Goal: Task Accomplishment & Management: Complete application form

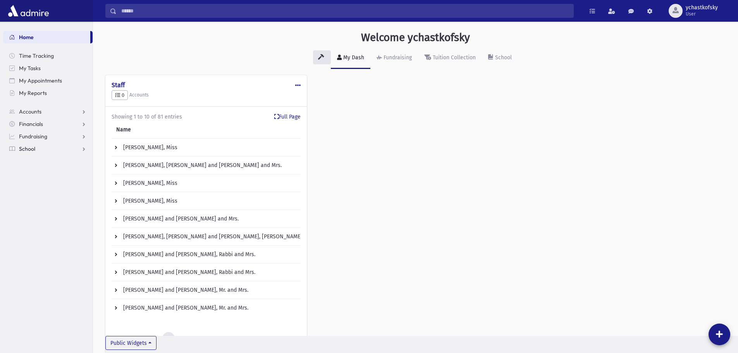
click at [26, 149] on span "School" at bounding box center [27, 148] width 16 height 7
click at [31, 172] on span "Attendance" at bounding box center [37, 173] width 29 height 7
click at [34, 186] on span "Entry" at bounding box center [35, 185] width 13 height 7
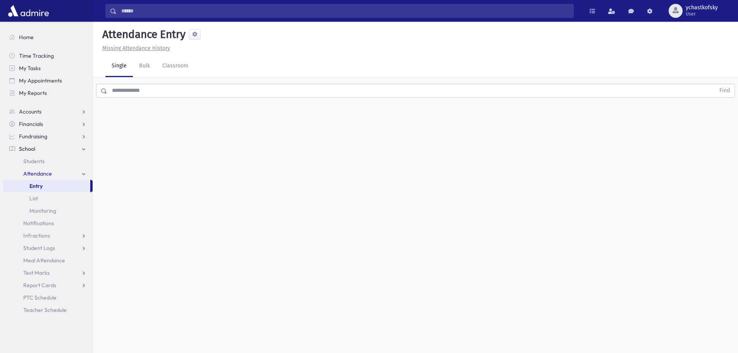
click at [143, 87] on input "text" at bounding box center [411, 91] width 608 height 14
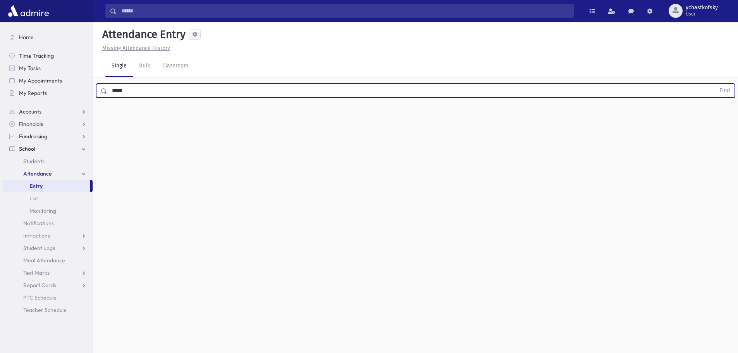
type input "*****"
click at [715, 84] on button "Find" at bounding box center [725, 90] width 20 height 13
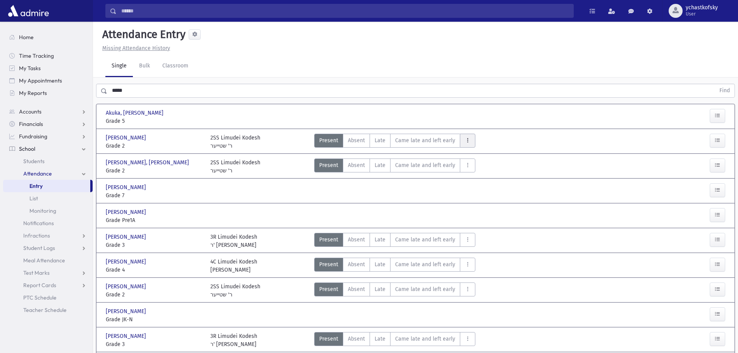
click at [465, 139] on icon "AttTypes" at bounding box center [467, 140] width 5 height 7
click at [37, 232] on link "Infractions" at bounding box center [47, 235] width 89 height 12
click at [36, 248] on span "Entry" at bounding box center [35, 247] width 13 height 7
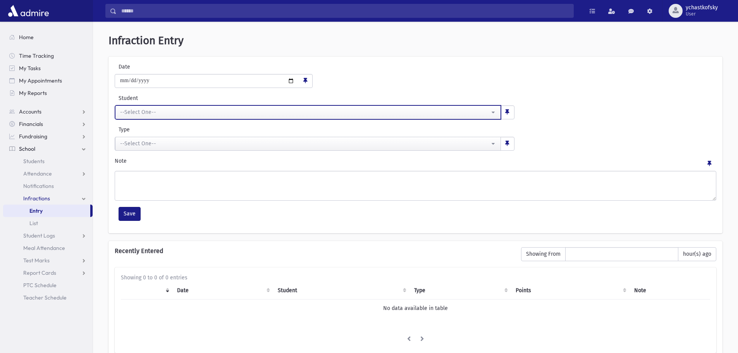
click at [146, 117] on button "--Select One--" at bounding box center [308, 112] width 386 height 14
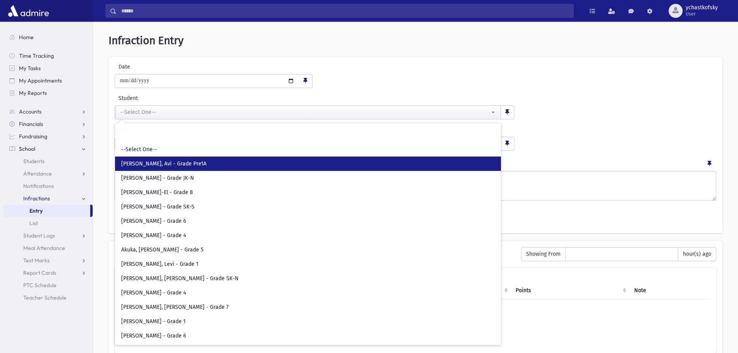
click at [153, 163] on span "[PERSON_NAME], Avi - Grade Pre1A" at bounding box center [163, 164] width 85 height 8
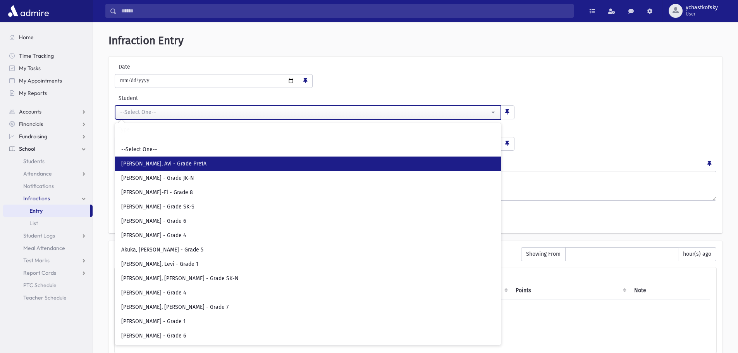
select select "****"
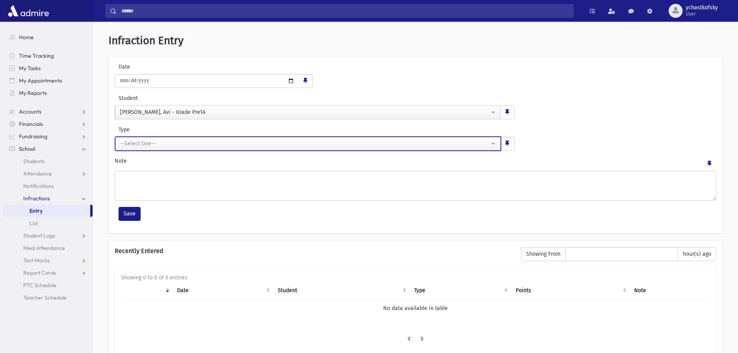
click at [148, 138] on button "--Select One--" at bounding box center [308, 144] width 386 height 14
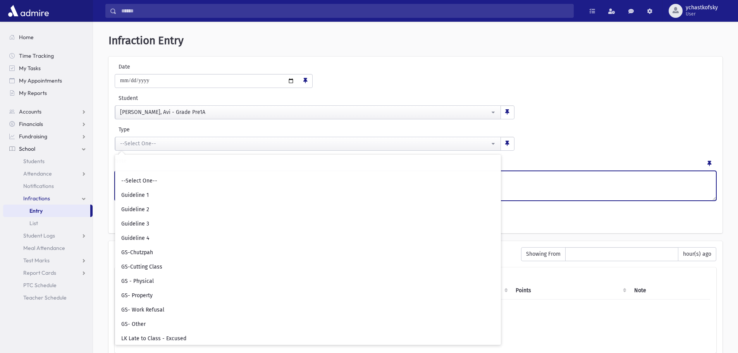
click at [533, 174] on textarea "Note" at bounding box center [416, 186] width 602 height 30
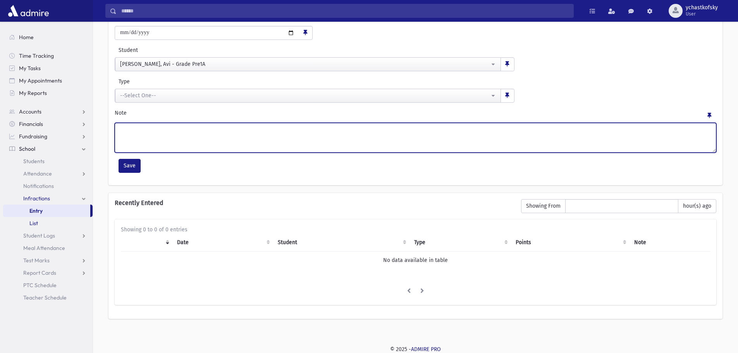
scroll to position [48, 0]
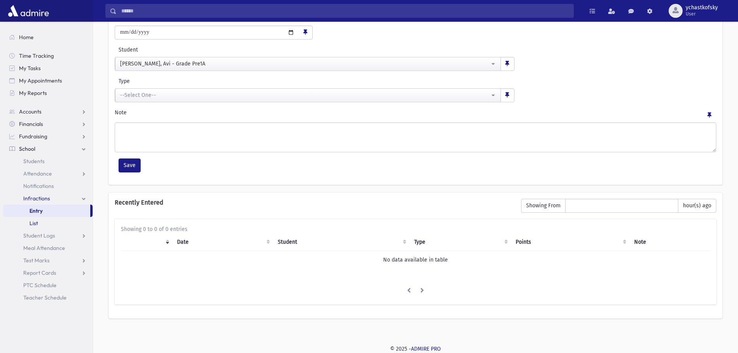
click at [31, 224] on span "List" at bounding box center [33, 223] width 9 height 7
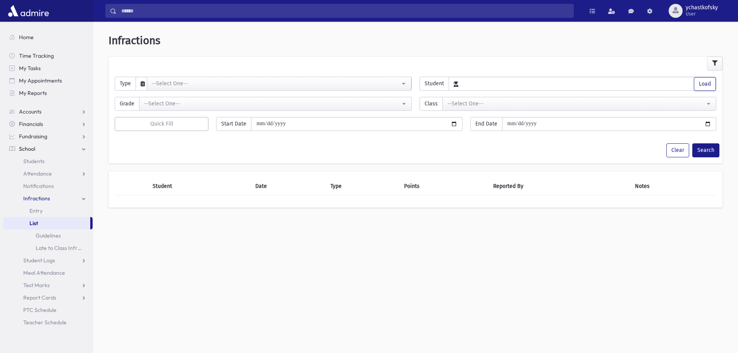
click at [191, 76] on div "**********" at bounding box center [415, 80] width 609 height 20
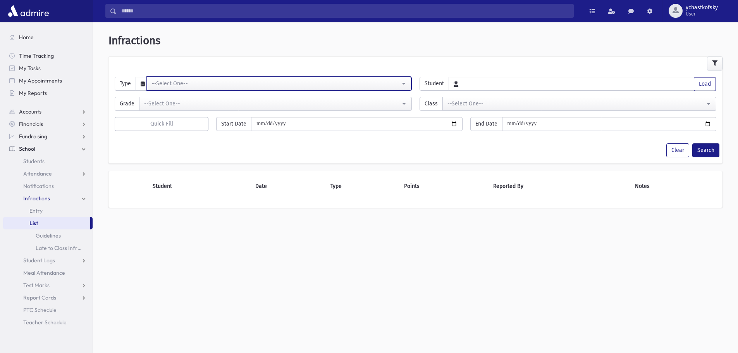
click at [188, 81] on div "--Select One--" at bounding box center [276, 83] width 248 height 8
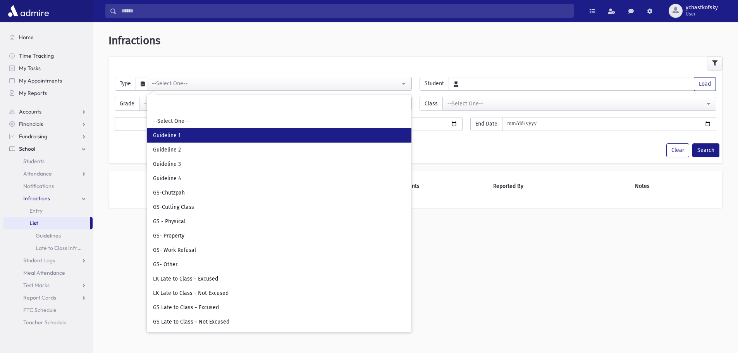
drag, startPoint x: 177, startPoint y: 139, endPoint x: 280, endPoint y: 152, distance: 103.8
click at [178, 139] on link "Guideline 1" at bounding box center [279, 135] width 265 height 14
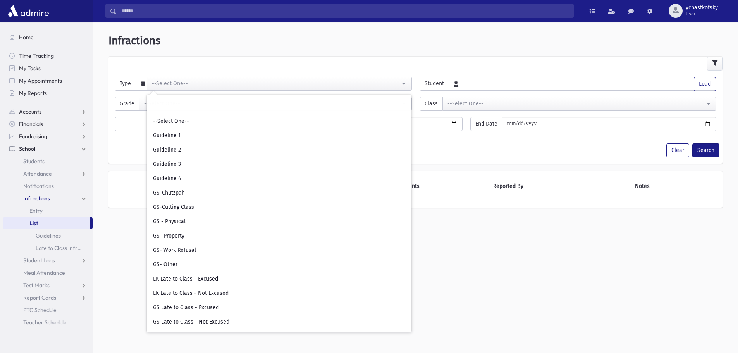
select select "*"
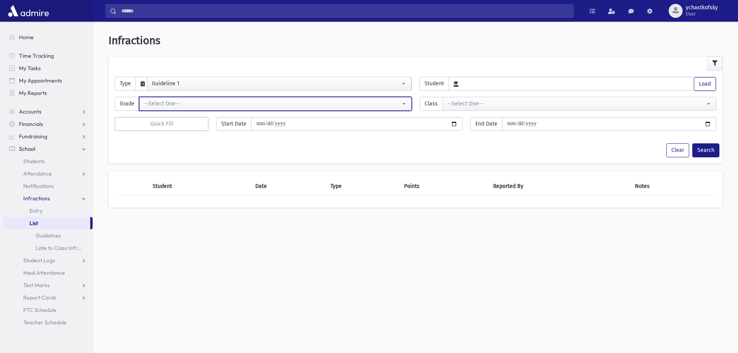
click at [261, 104] on div "--Select One--" at bounding box center [272, 104] width 256 height 8
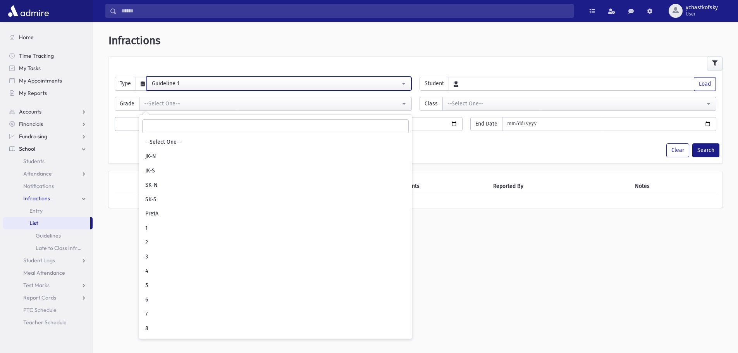
drag, startPoint x: 252, startPoint y: 85, endPoint x: 264, endPoint y: 83, distance: 11.8
click at [254, 84] on div "Guideline 1" at bounding box center [276, 83] width 248 height 8
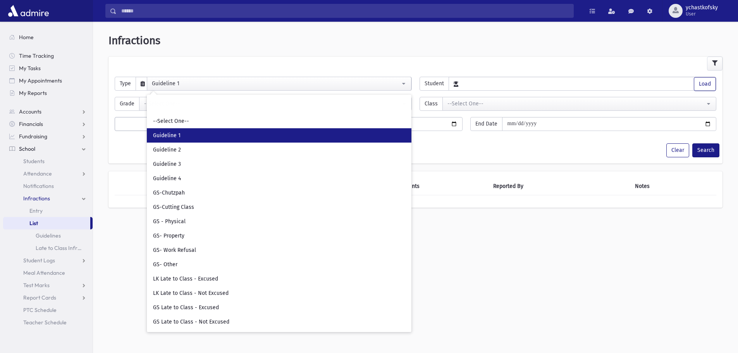
click at [522, 158] on div "**********" at bounding box center [415, 116] width 614 height 93
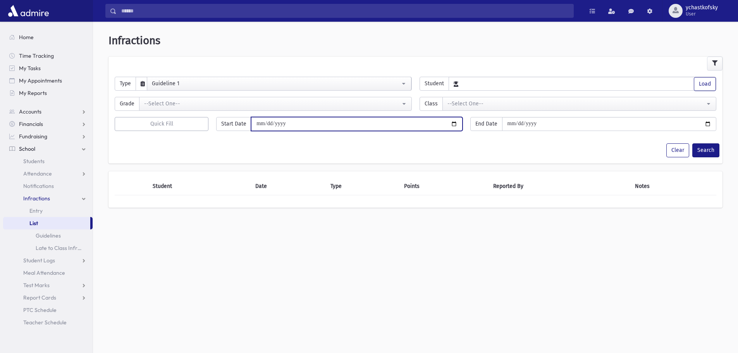
click at [453, 124] on input "date" at bounding box center [356, 124] width 211 height 14
type input "**********"
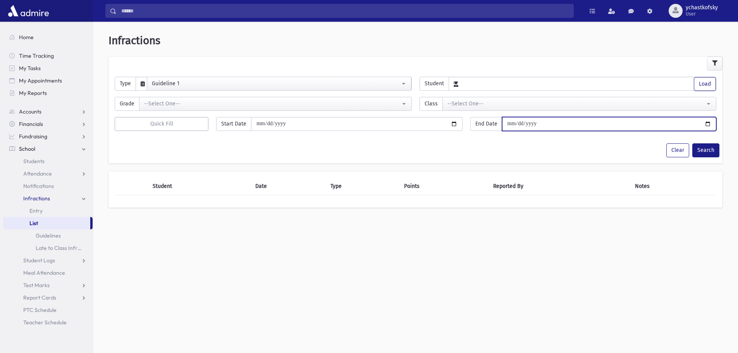
click at [542, 121] on input "date" at bounding box center [609, 124] width 214 height 14
click at [711, 122] on input "date" at bounding box center [609, 124] width 214 height 14
click at [706, 124] on input "date" at bounding box center [609, 124] width 214 height 14
type input "**********"
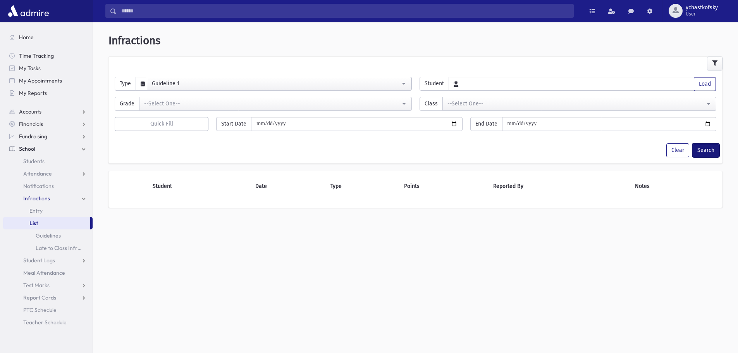
click at [694, 145] on button "Search" at bounding box center [705, 150] width 27 height 14
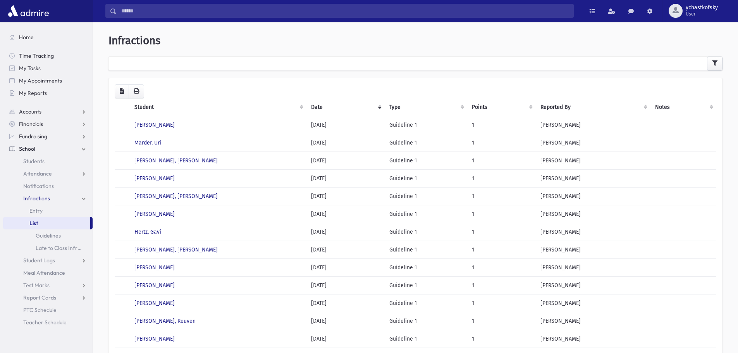
click at [148, 107] on th "Student" at bounding box center [218, 107] width 177 height 18
click at [145, 105] on th "Student" at bounding box center [218, 107] width 177 height 18
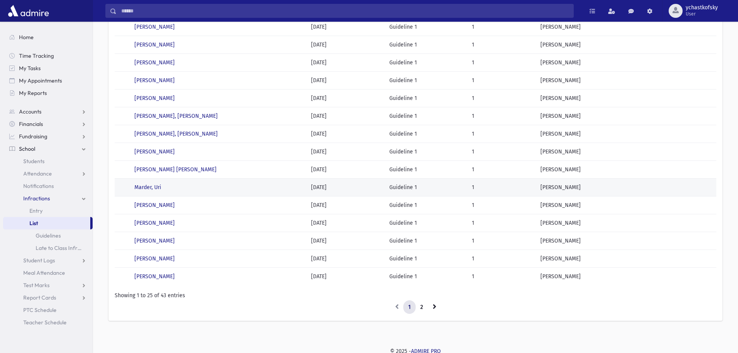
scroll to position [279, 0]
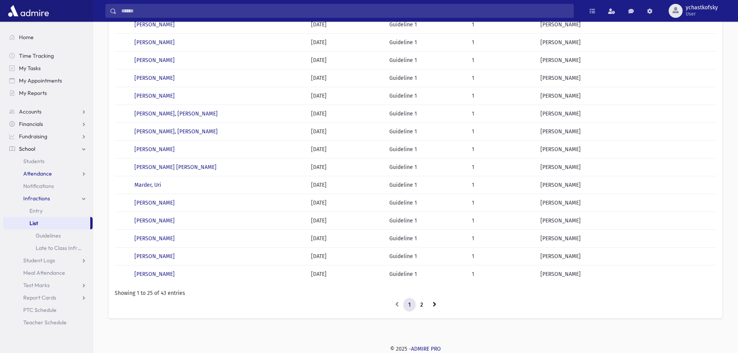
click at [28, 169] on link "Attendance" at bounding box center [47, 173] width 89 height 12
click at [37, 187] on span "Entry" at bounding box center [35, 185] width 13 height 7
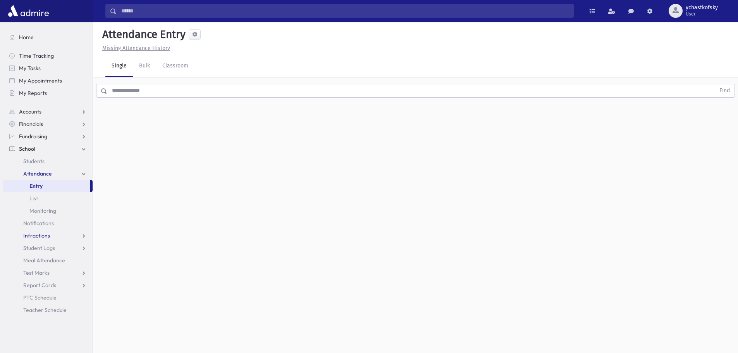
click at [26, 232] on span "Infractions" at bounding box center [36, 235] width 27 height 7
click at [33, 246] on span "Entry" at bounding box center [35, 247] width 13 height 7
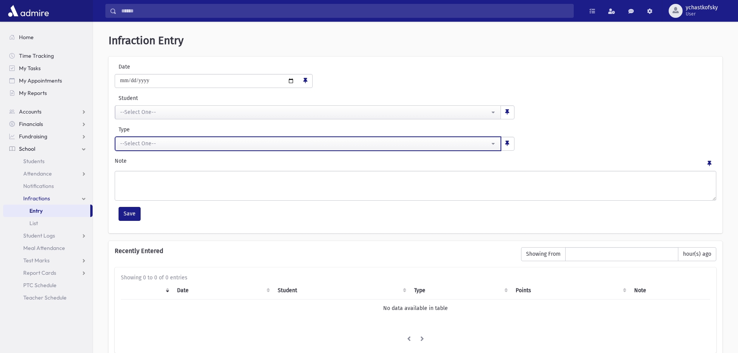
click at [131, 145] on div "--Select One--" at bounding box center [305, 143] width 370 height 8
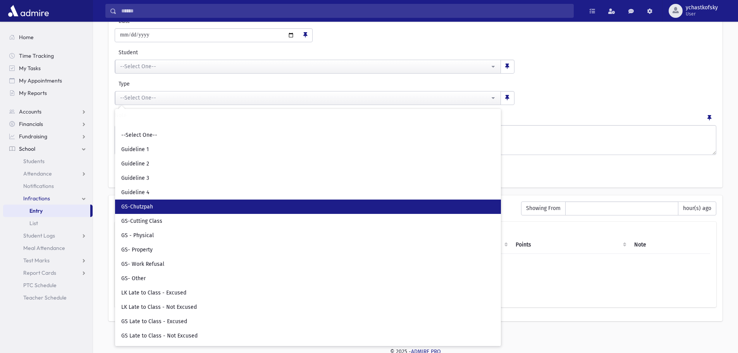
scroll to position [48, 0]
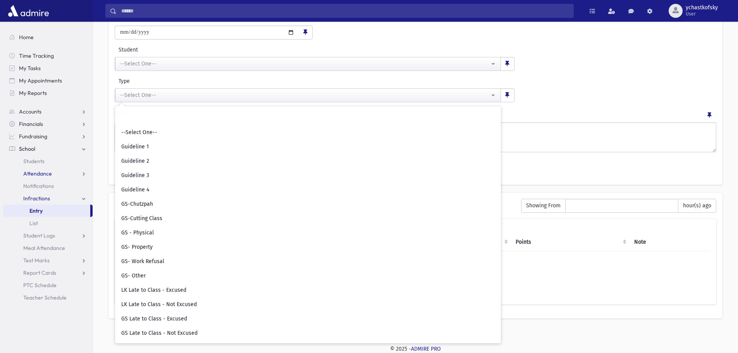
click at [43, 174] on span "Attendance" at bounding box center [37, 173] width 29 height 7
click at [35, 188] on span "Entry" at bounding box center [35, 185] width 13 height 7
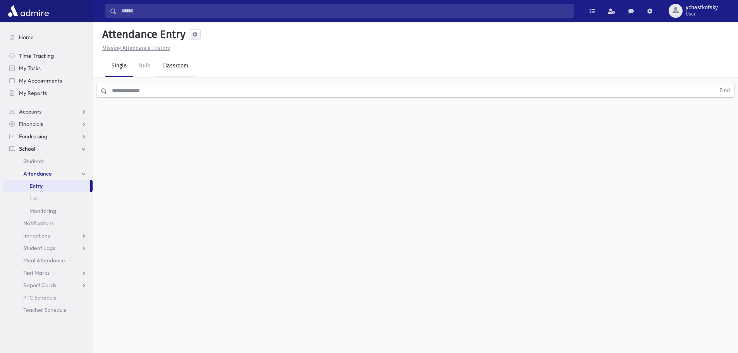
click at [186, 66] on link "Classroom" at bounding box center [175, 66] width 38 height 22
drag, startPoint x: 40, startPoint y: 236, endPoint x: 40, endPoint y: 241, distance: 4.7
click at [39, 236] on span "Infractions" at bounding box center [36, 235] width 27 height 7
click at [43, 252] on link "Entry" at bounding box center [47, 248] width 89 height 12
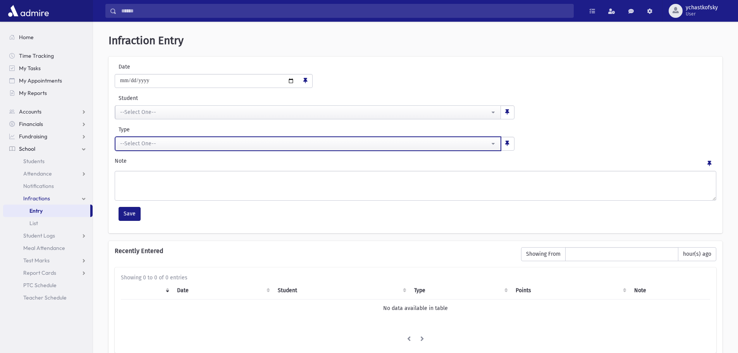
click at [126, 140] on div "--Select One--" at bounding box center [305, 143] width 370 height 8
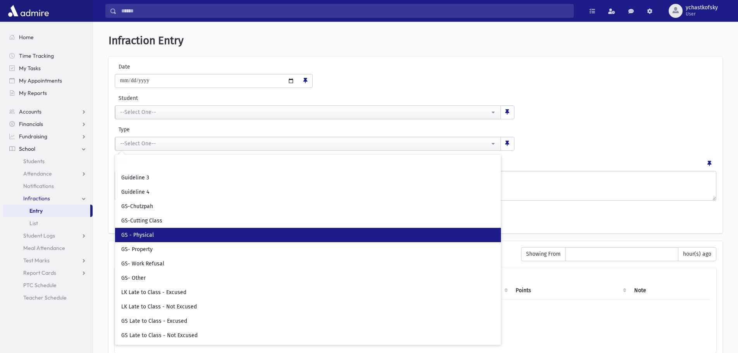
scroll to position [47, 0]
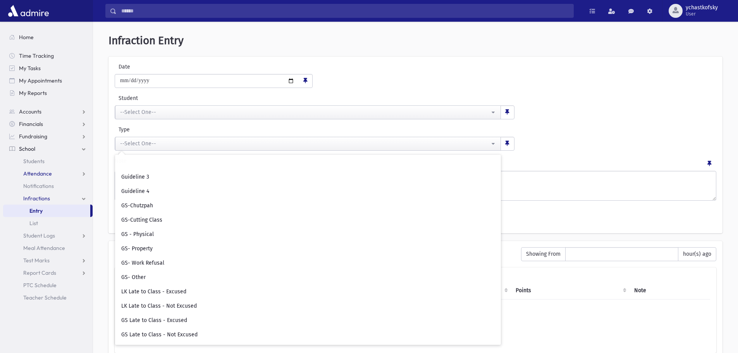
click at [29, 170] on span "Attendance" at bounding box center [37, 173] width 29 height 7
click at [30, 184] on span "Entry" at bounding box center [35, 185] width 13 height 7
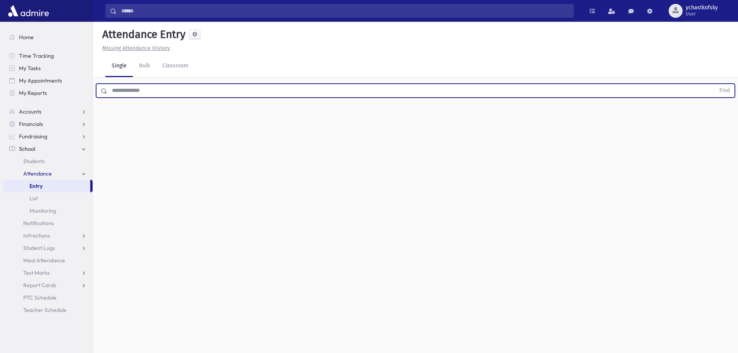
click at [150, 90] on input "text" at bounding box center [411, 91] width 608 height 14
type input "******"
click at [715, 84] on button "Find" at bounding box center [725, 90] width 20 height 13
click at [133, 113] on span "Abraham, Avi" at bounding box center [132, 113] width 52 height 8
click at [127, 96] on input "text" at bounding box center [411, 91] width 608 height 14
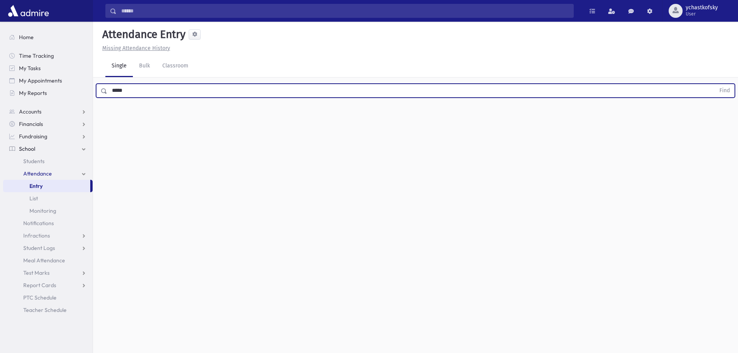
type input "*****"
click at [715, 84] on button "Find" at bounding box center [725, 90] width 20 height 13
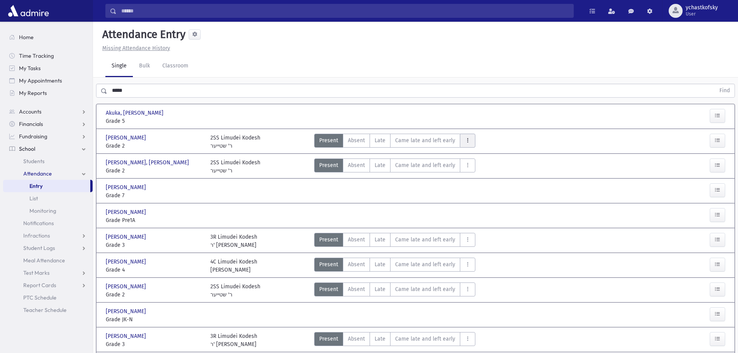
click at [470, 139] on button "AttTypes" at bounding box center [467, 141] width 15 height 14
click at [466, 139] on icon "AttTypes" at bounding box center [467, 140] width 5 height 7
click at [465, 141] on icon "AttTypes" at bounding box center [467, 140] width 5 height 7
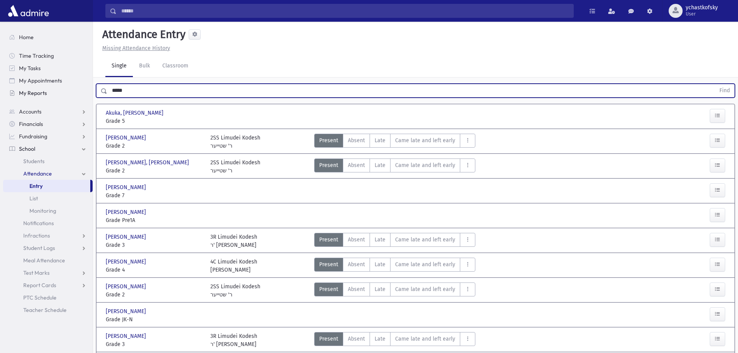
drag, startPoint x: 160, startPoint y: 86, endPoint x: 88, endPoint y: 89, distance: 71.3
click at [88, 89] on div "Search Results All Accounts" at bounding box center [369, 252] width 738 height 504
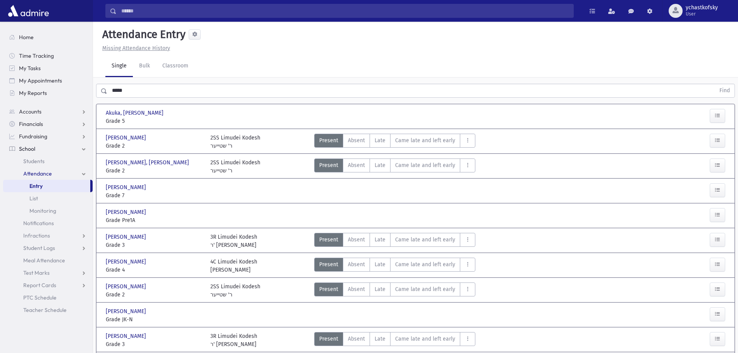
click at [204, 79] on div "***** Find" at bounding box center [415, 88] width 645 height 23
click at [465, 140] on icon "AttTypes" at bounding box center [467, 140] width 5 height 7
